Goal: Obtain resource: Obtain resource

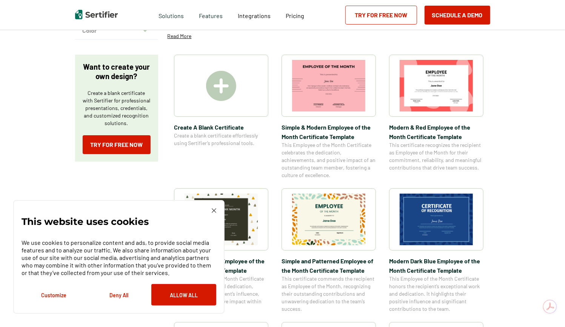
scroll to position [113, 0]
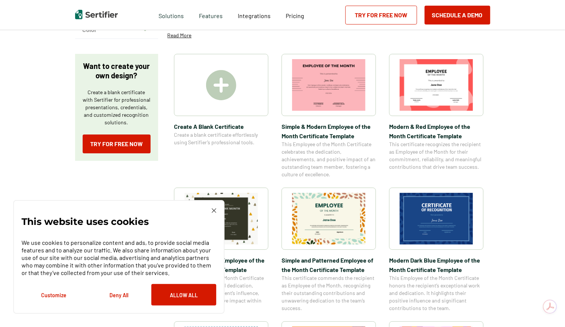
click at [214, 211] on img at bounding box center [214, 211] width 5 height 5
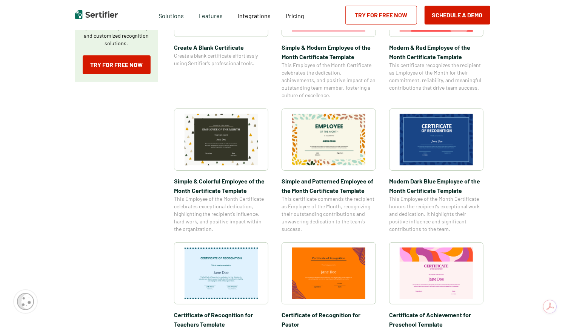
scroll to position [264, 0]
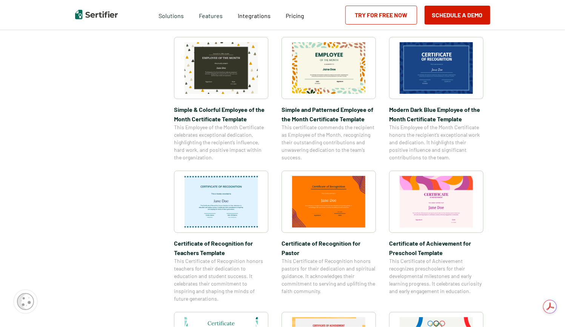
click at [446, 74] on img at bounding box center [435, 68] width 73 height 52
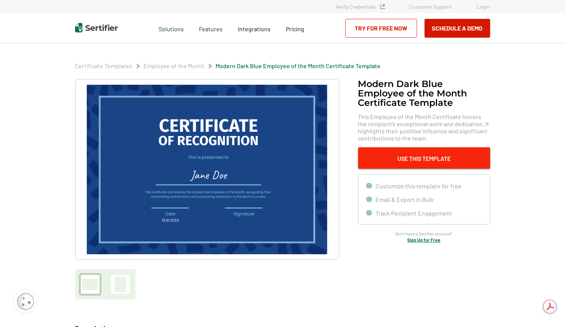
click at [428, 160] on button "Use This Template" at bounding box center [424, 157] width 132 height 21
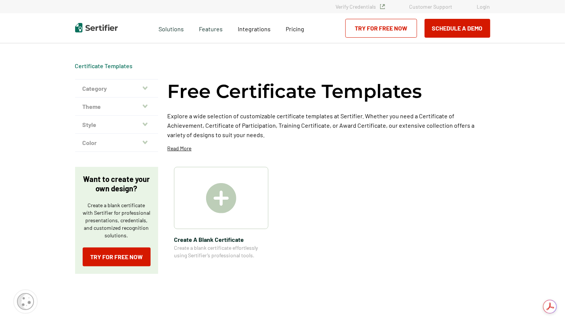
scroll to position [264, 0]
